Goal: Check status

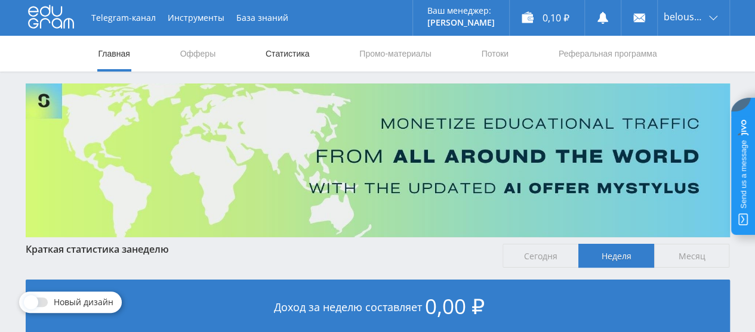
click at [276, 57] on link "Статистика" at bounding box center [287, 54] width 47 height 36
